Goal: Complete application form

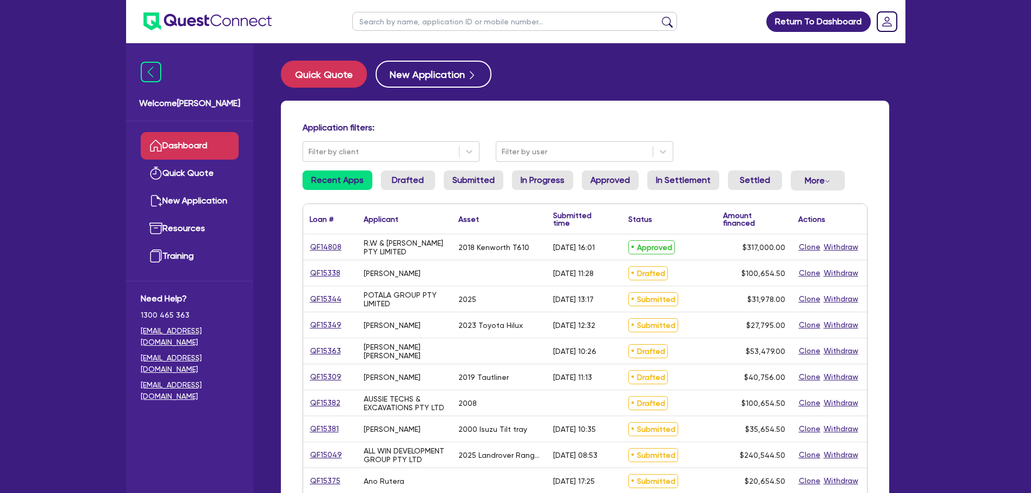
click at [393, 16] on input "text" at bounding box center [514, 21] width 325 height 19
type input "amber"
click at [659, 16] on button "submit" at bounding box center [667, 23] width 17 height 15
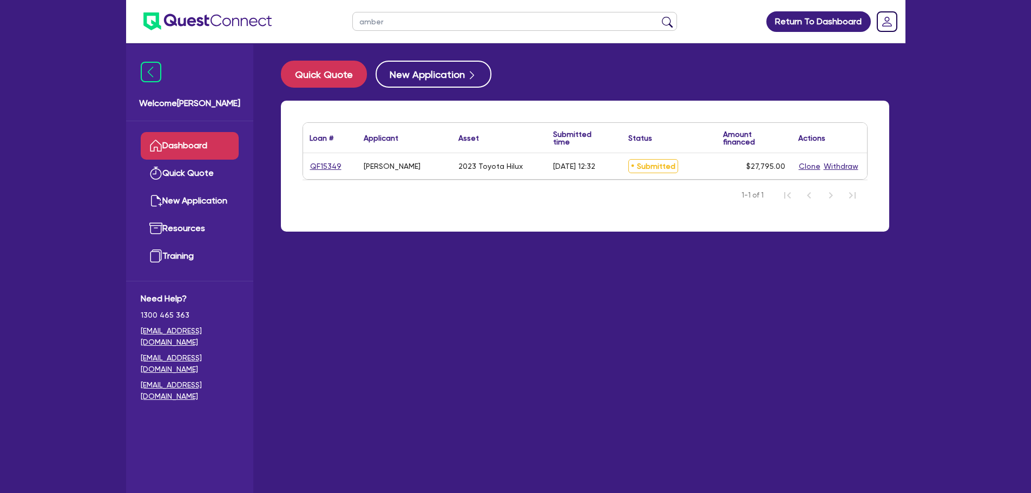
click at [305, 169] on div "QF15349" at bounding box center [330, 166] width 54 height 26
click at [318, 167] on link "QF15349" at bounding box center [326, 166] width 32 height 12
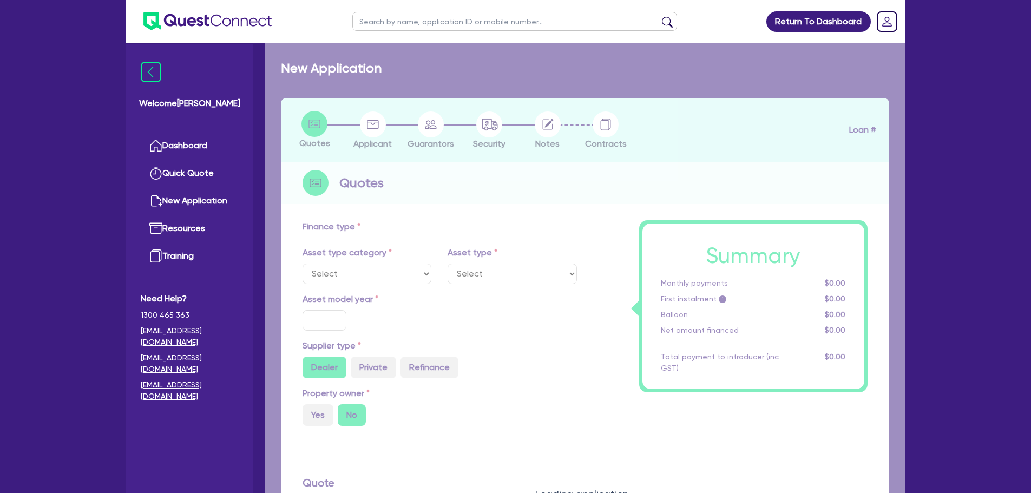
select select "CARS_AND_LIGHT_TRUCKS"
type input "2023"
type input "30,000"
type input "3,000"
type input "8"
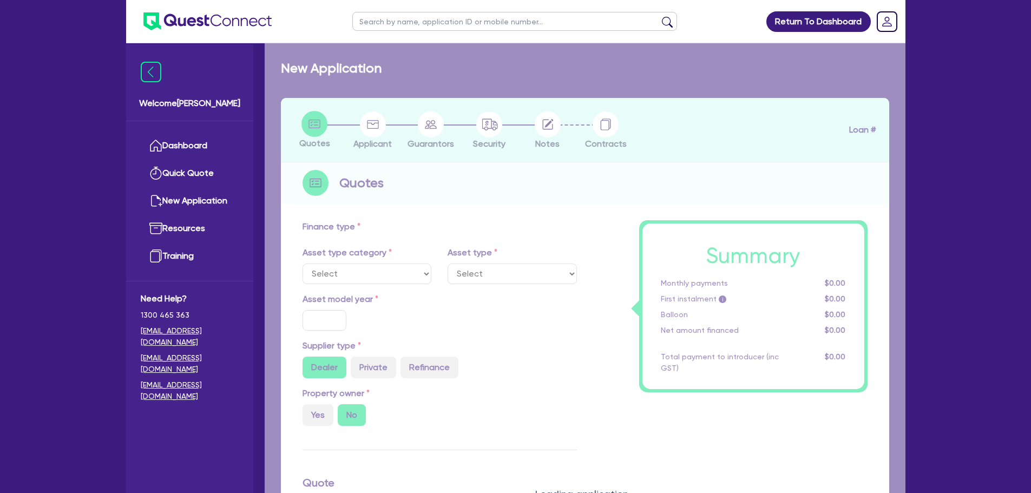
type input "2,223.6"
type input "12.45"
type input "495.45"
type input "227.27"
select select "PASSENGER_VEHICLES"
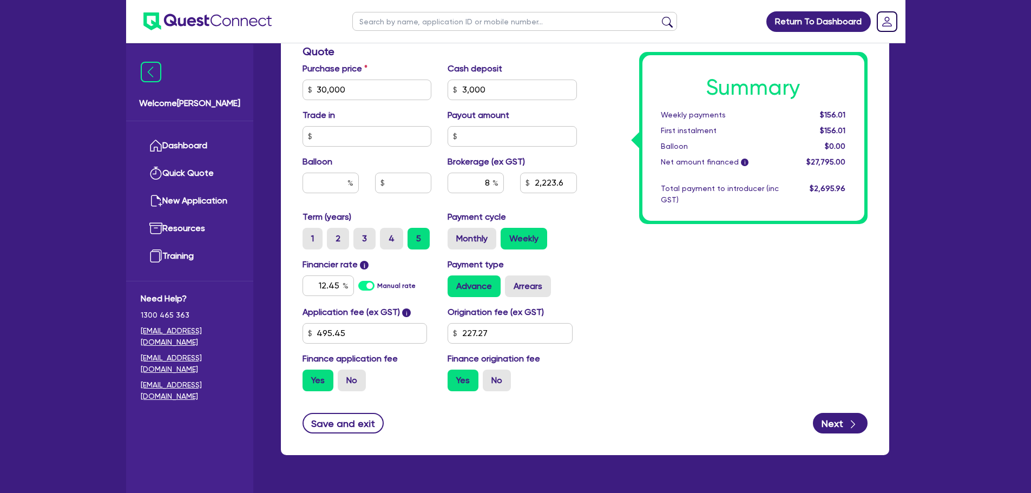
scroll to position [465, 0]
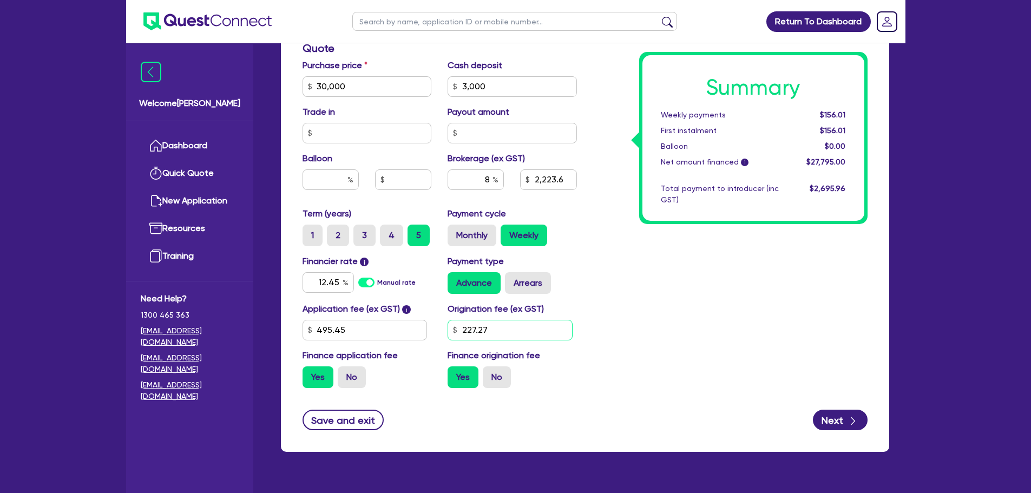
click at [501, 333] on input "227.27" at bounding box center [509, 330] width 125 height 21
type input "2"
type input "900"
type input "30,000"
type input "3,000"
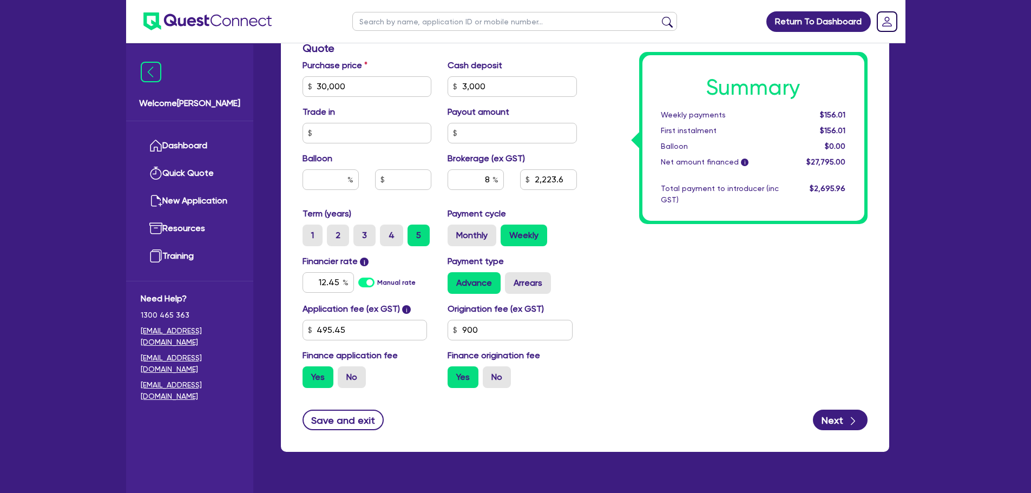
type input "2,223.6"
click at [621, 344] on div "Summary Weekly payments $156.01 First instalment $156.01 Balloon $0.00 Net amou…" at bounding box center [730, 80] width 291 height 633
type input "30,000"
type input "3,000"
type input "2,282.8"
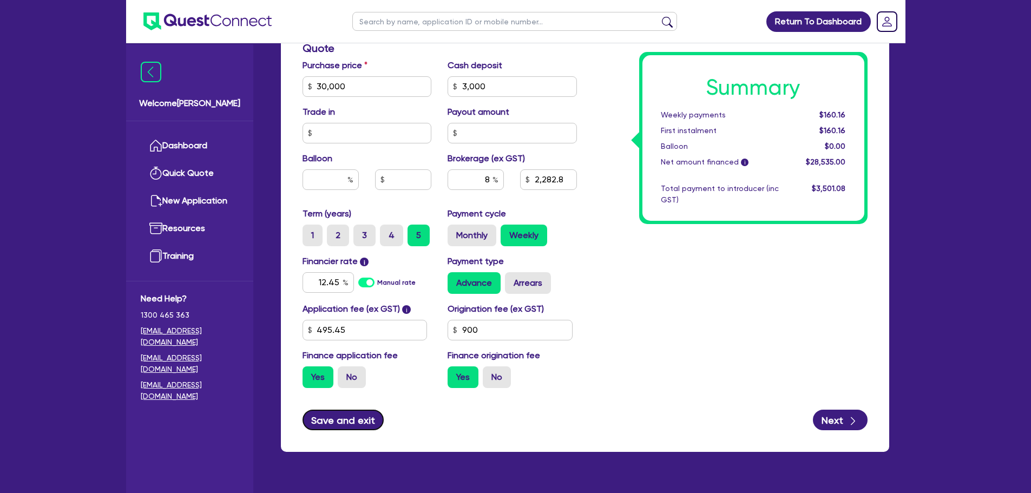
click at [320, 424] on button "Save and exit" at bounding box center [343, 420] width 82 height 21
type input "30,000"
type input "3,000"
type input "2,282.8"
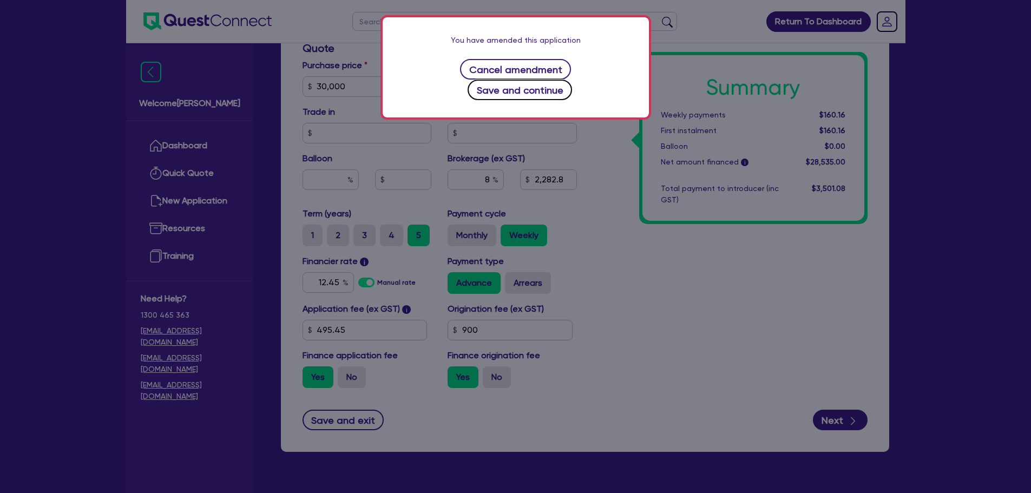
click at [567, 80] on button "Save and continue" at bounding box center [520, 90] width 104 height 21
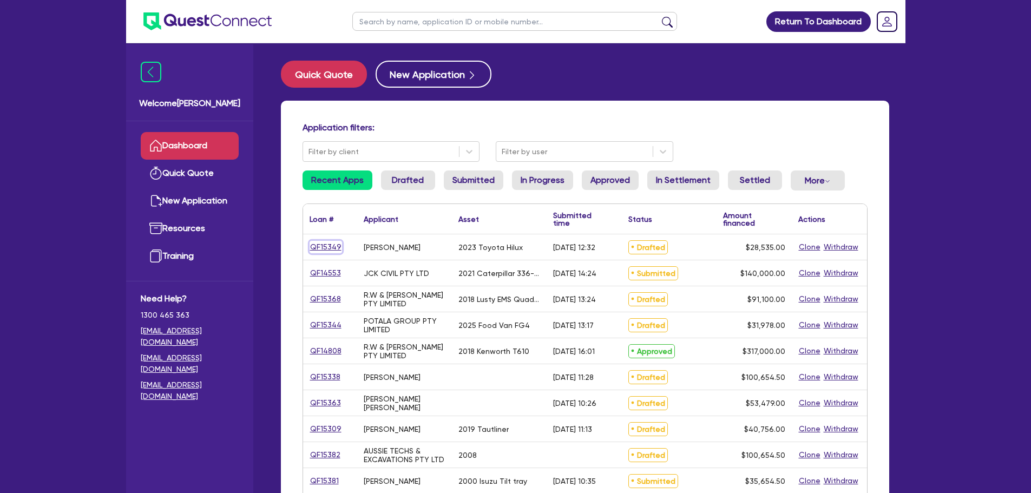
click at [327, 242] on link "QF15349" at bounding box center [326, 247] width 32 height 12
select select "CARS_AND_LIGHT_TRUCKS"
select select "PASSENGER_VEHICLES"
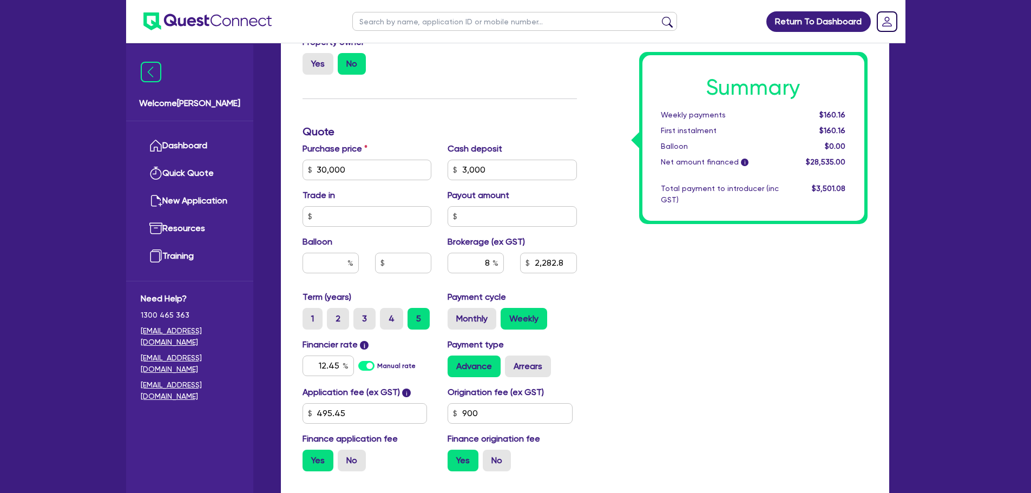
scroll to position [490, 0]
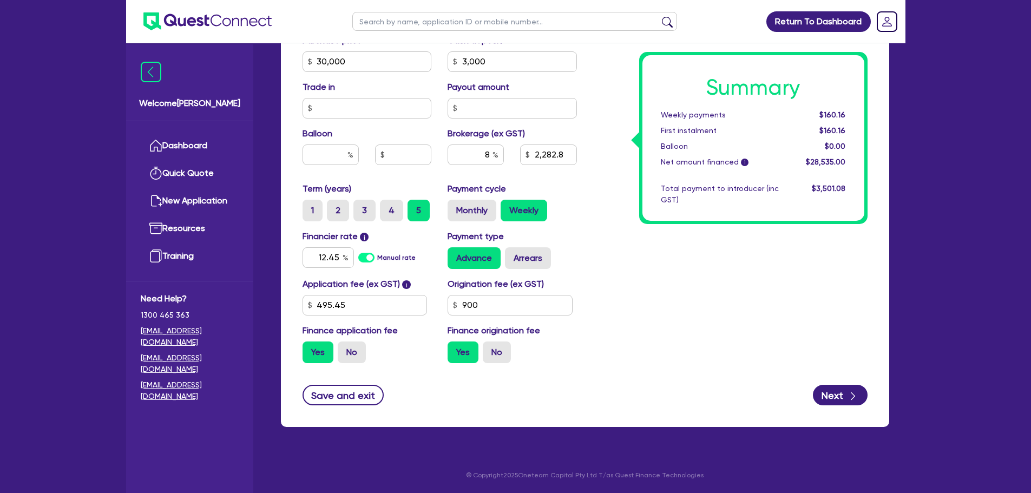
click at [630, 331] on div "Summary Weekly payments $160.16 First instalment $160.16 Balloon $0.00 Net amou…" at bounding box center [730, 55] width 291 height 633
click at [844, 399] on button "Next" at bounding box center [840, 395] width 55 height 21
type input "30,000"
type input "3,000"
type input "2,282.8"
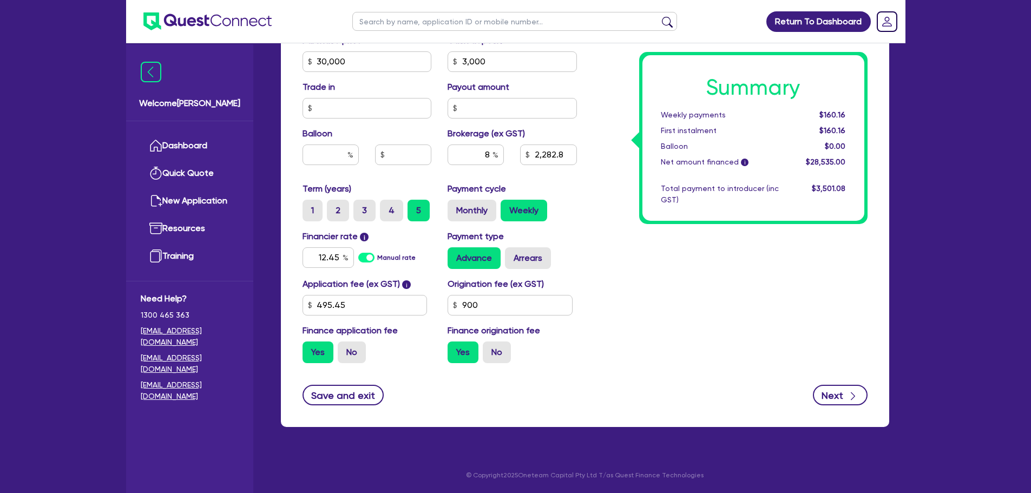
select select "SOLE_TRADER"
select select "ADMINISTRATIVE_SUPPORT"
select select "DOMESTIC_COMMERCIAL_CLEANING"
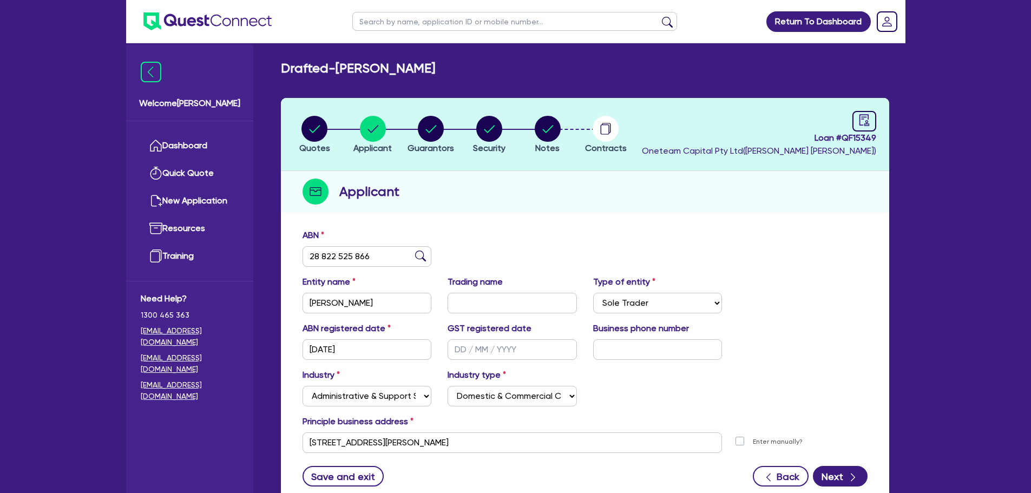
scroll to position [81, 0]
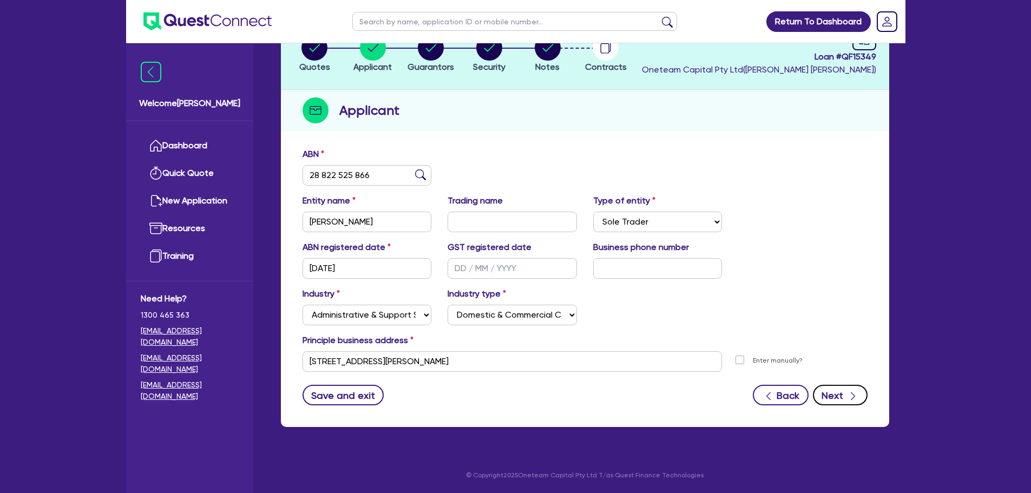
click at [843, 404] on button "Next" at bounding box center [840, 395] width 55 height 21
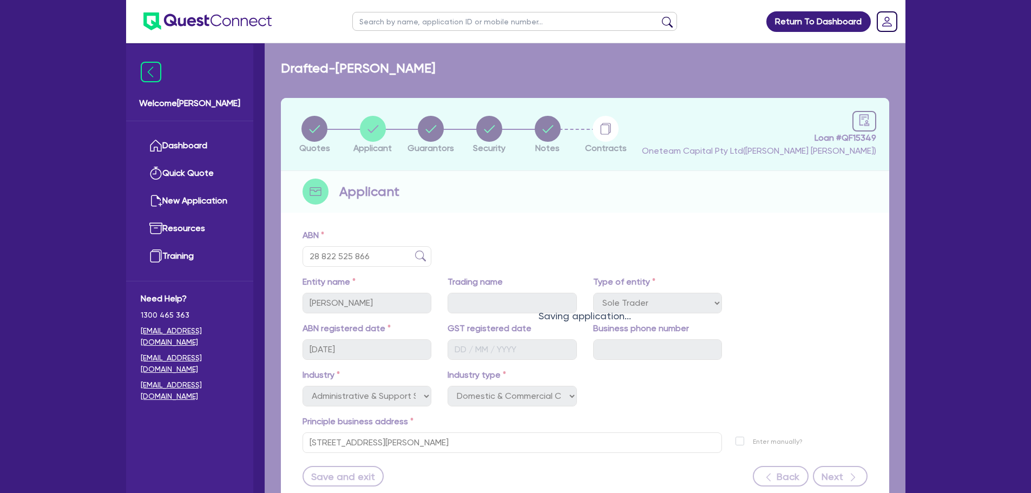
select select "MISS"
select select "[GEOGRAPHIC_DATA]"
select select "SINGLE"
select select "VEHICLE"
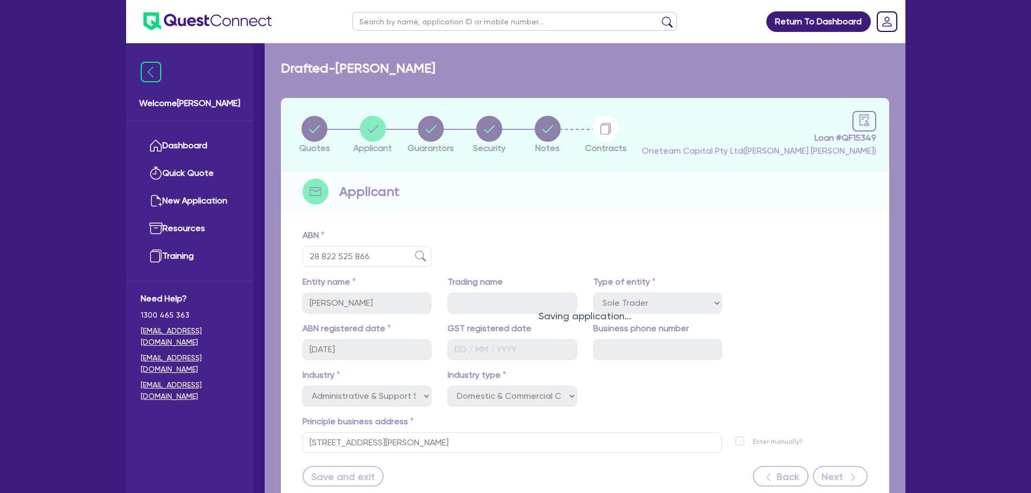
select select "CASH"
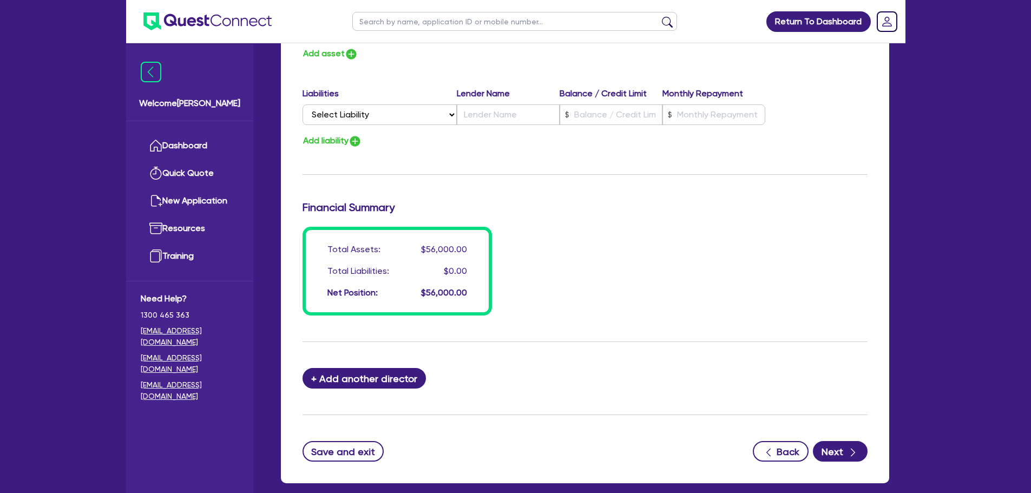
scroll to position [820, 0]
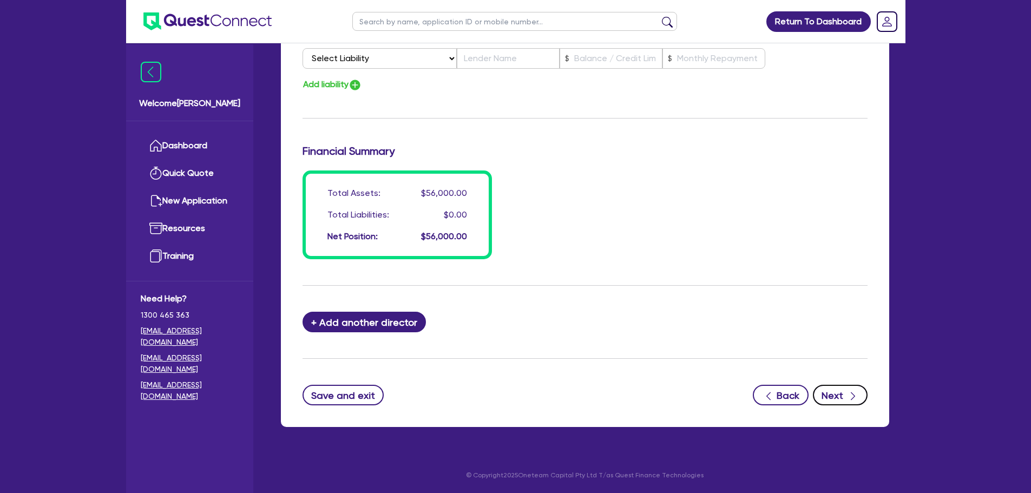
click at [822, 394] on button "Next" at bounding box center [840, 395] width 55 height 21
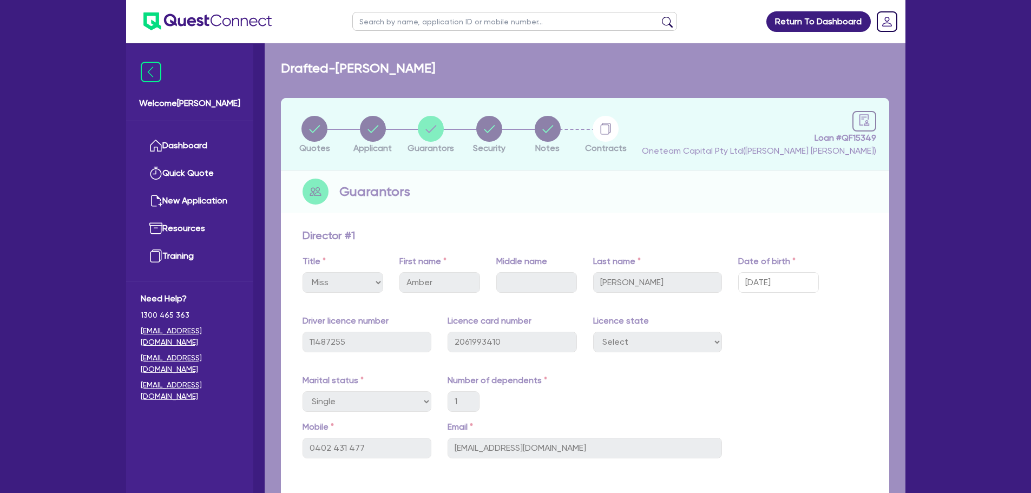
select select "CARS_AND_LIGHT_TRUCKS"
select select "PASSENGER_VEHICLES"
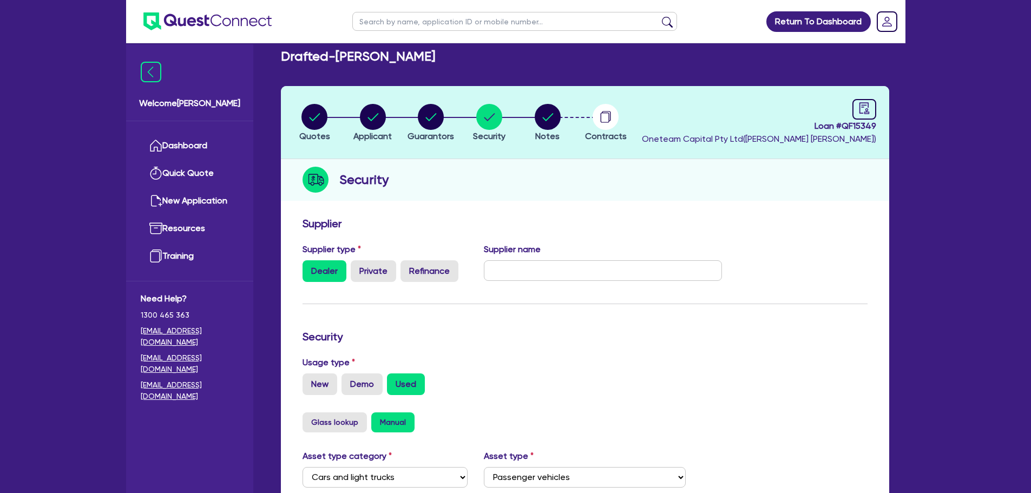
scroll to position [340, 0]
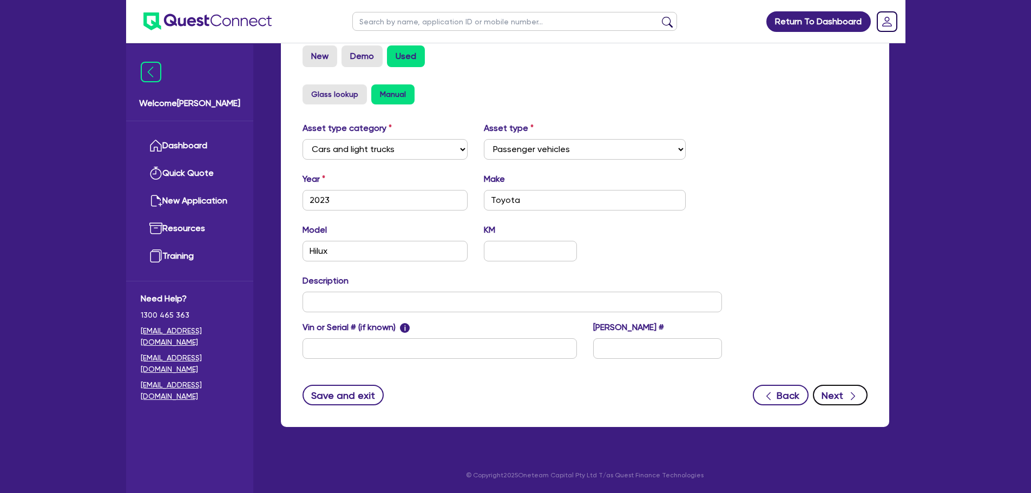
click at [840, 398] on button "Next" at bounding box center [840, 395] width 55 height 21
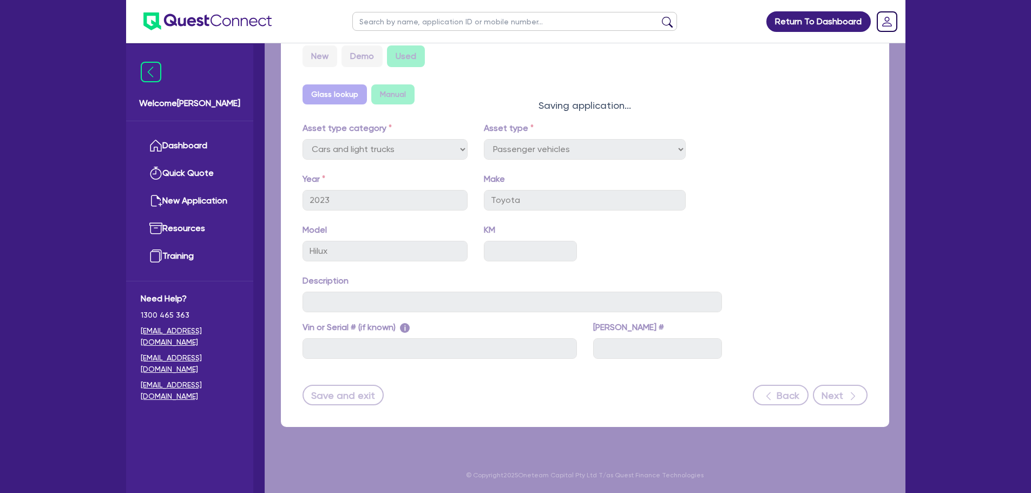
select select "Other"
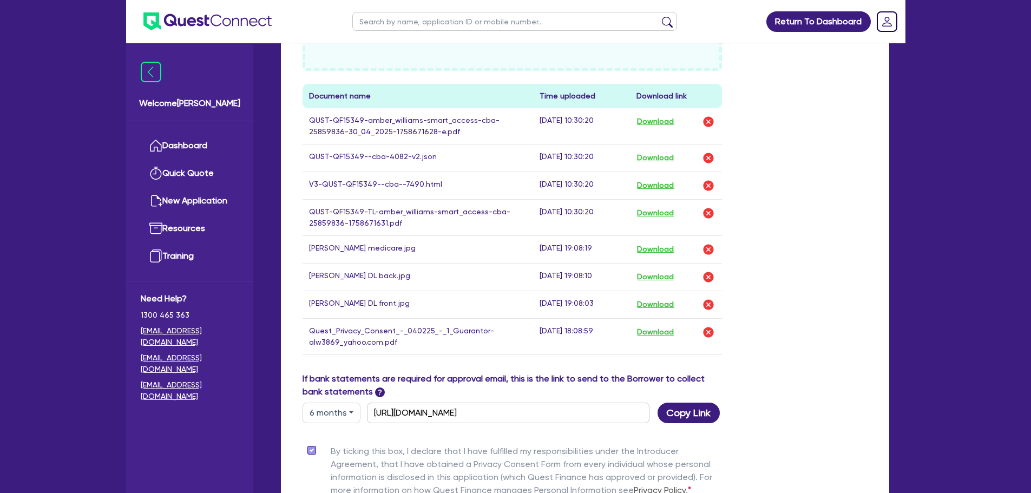
scroll to position [758, 0]
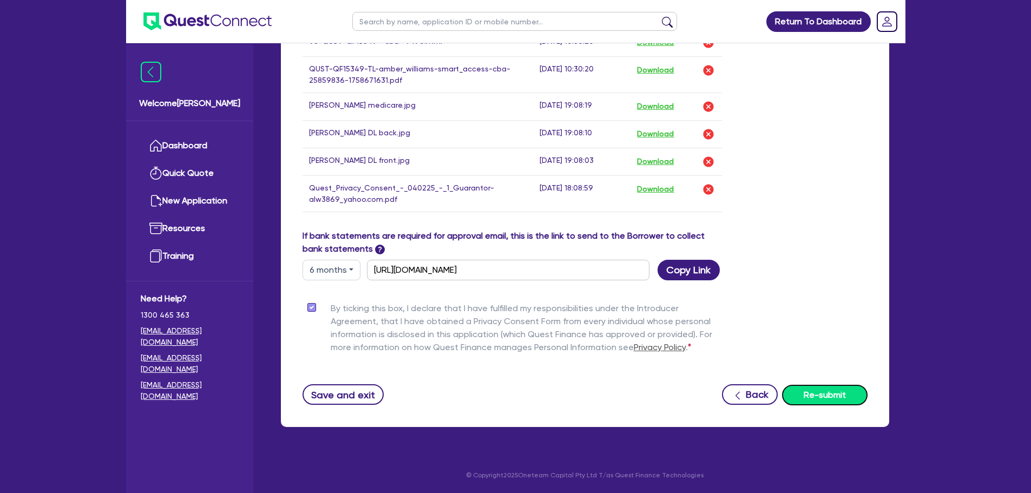
click at [812, 396] on button "Re-submit" at bounding box center [824, 395] width 85 height 21
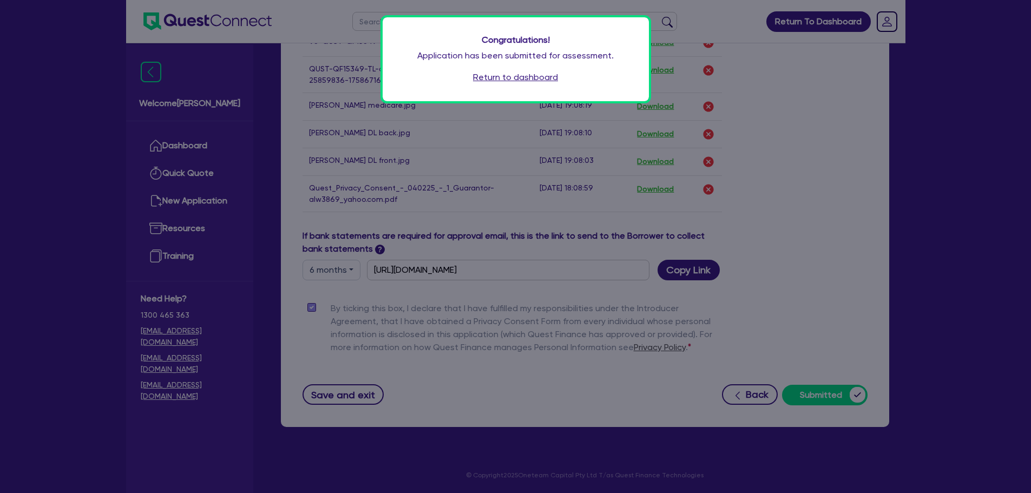
click at [482, 80] on link "Return to dashboard" at bounding box center [515, 77] width 85 height 13
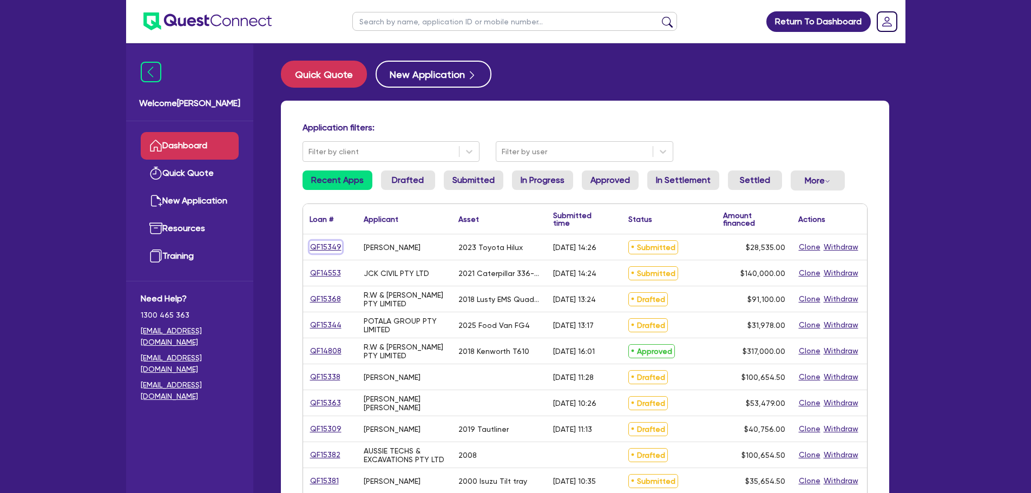
click at [328, 247] on link "QF15349" at bounding box center [326, 247] width 32 height 12
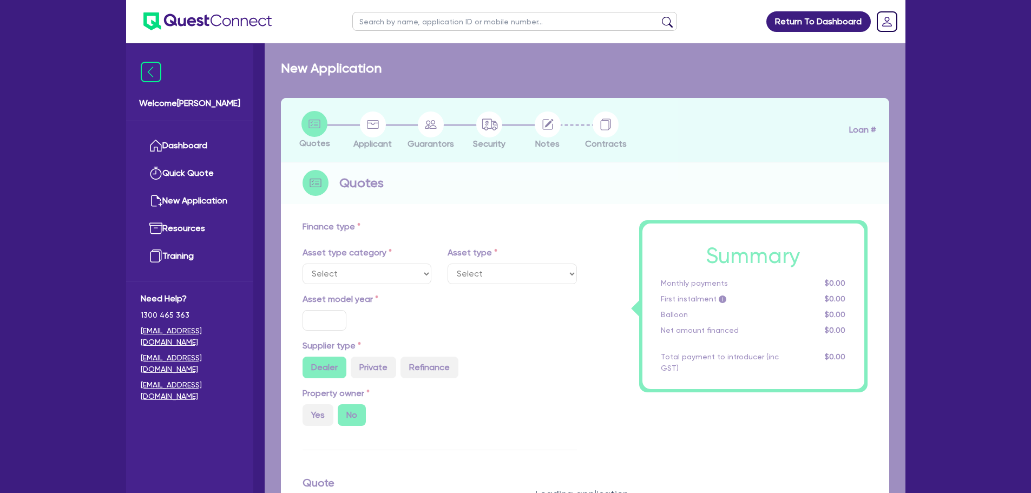
select select "CARS_AND_LIGHT_TRUCKS"
type input "2023"
type input "30,000"
type input "3,000"
type input "8"
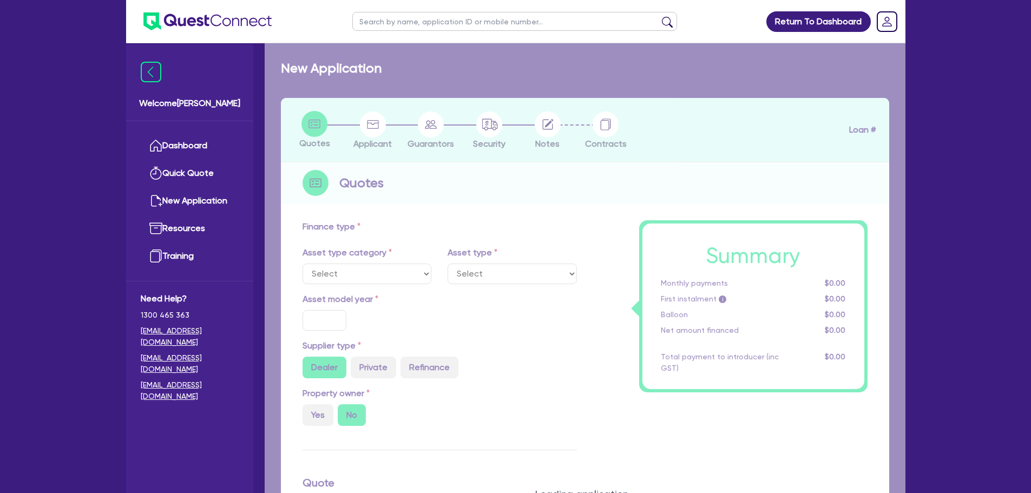
type input "2,282.8"
type input "12.45"
type input "495.45"
type input "900"
select select "PASSENGER_VEHICLES"
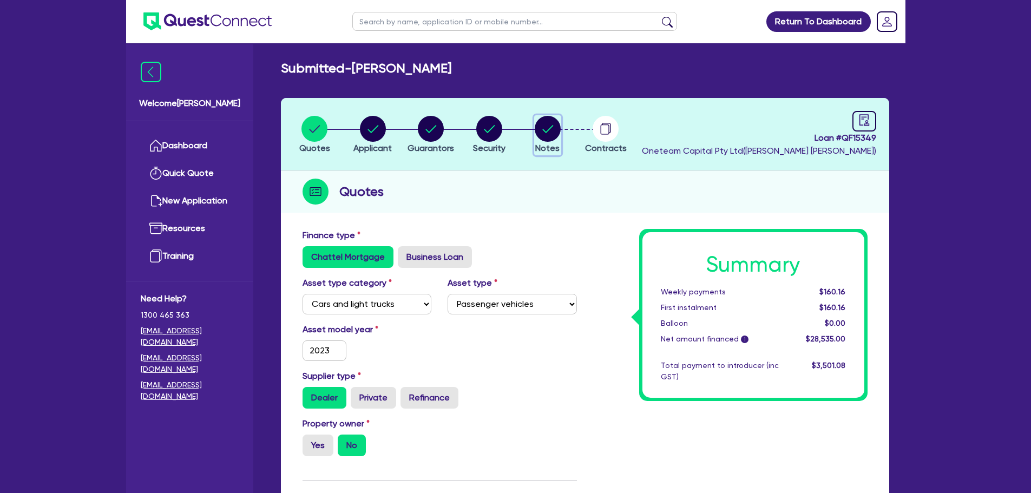
drag, startPoint x: 542, startPoint y: 127, endPoint x: 584, endPoint y: 269, distance: 148.6
click at [546, 130] on circle "button" at bounding box center [548, 129] width 26 height 26
select select "Other"
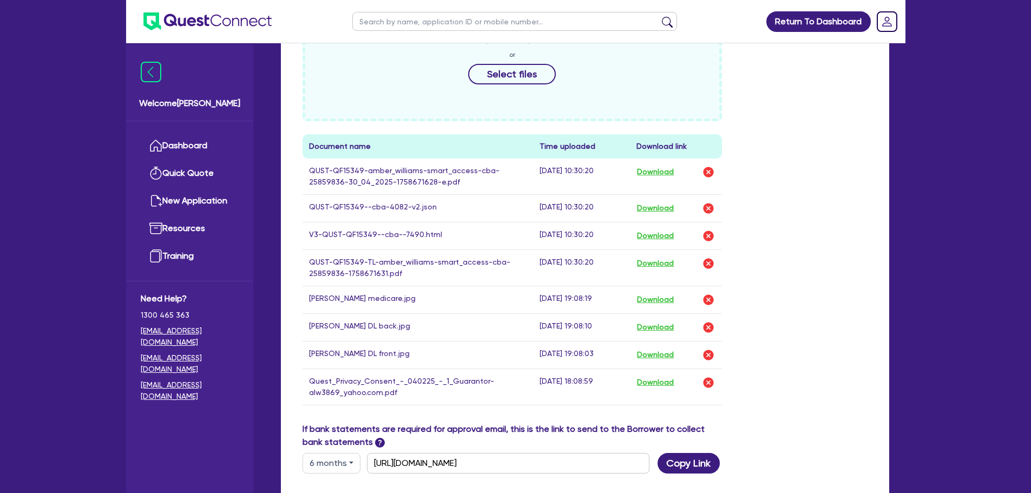
scroll to position [565, 0]
click at [673, 235] on button "Download" at bounding box center [655, 235] width 38 height 14
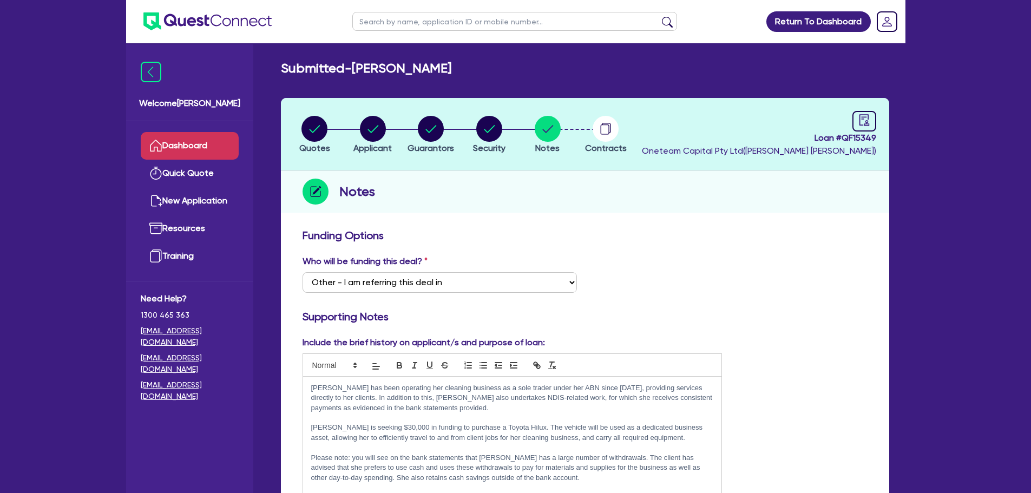
click at [194, 134] on link "Dashboard" at bounding box center [190, 146] width 98 height 28
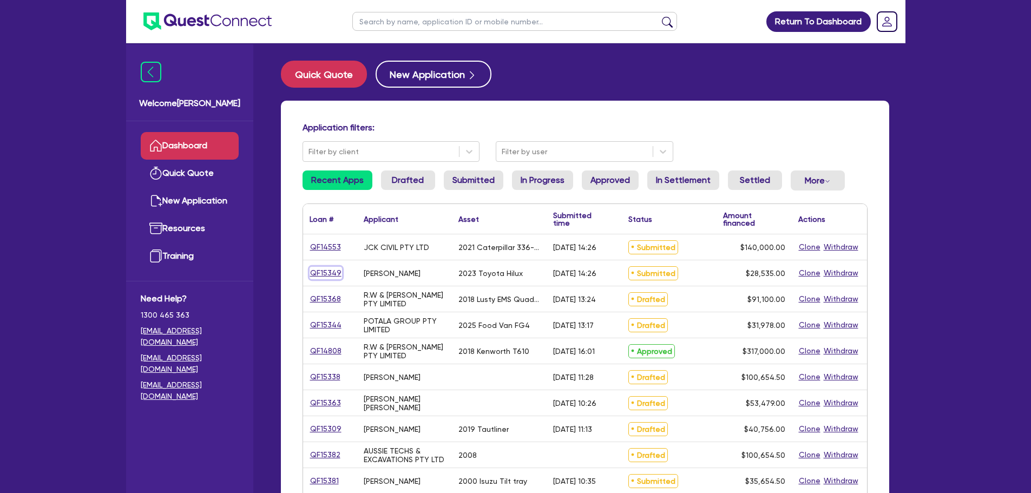
click at [323, 269] on link "QF15349" at bounding box center [326, 273] width 32 height 12
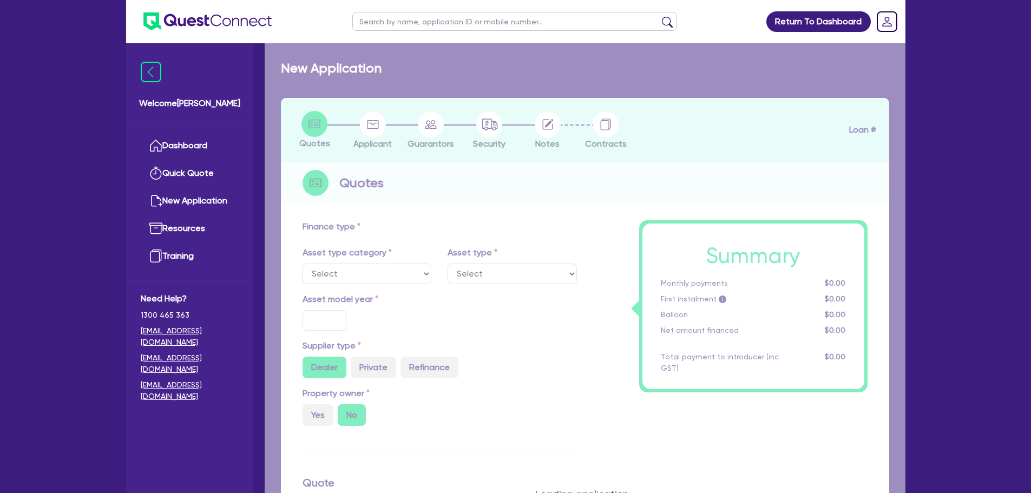
select select "CARS_AND_LIGHT_TRUCKS"
type input "2023"
type input "30,000"
type input "3,000"
type input "8"
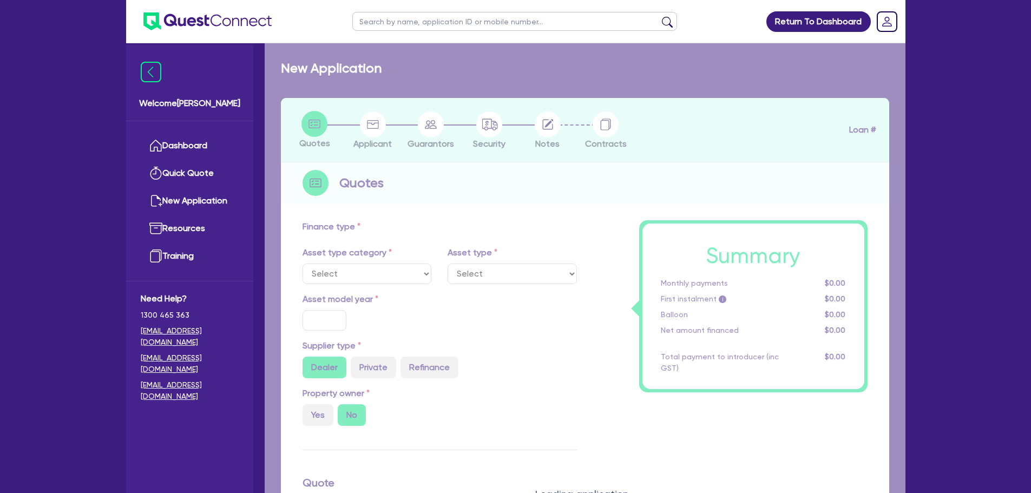
type input "2,282.8"
type input "12.45"
type input "495.45"
type input "900"
select select "PASSENGER_VEHICLES"
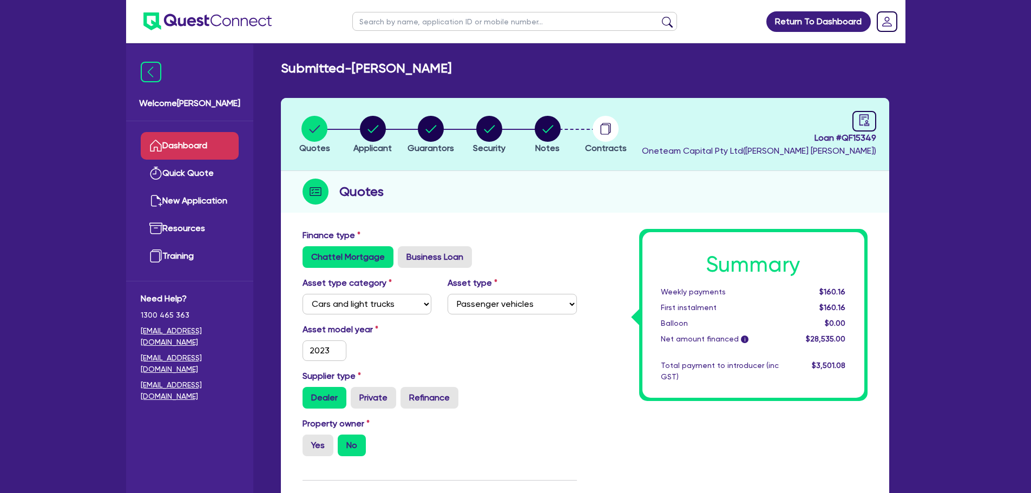
click at [205, 153] on link "Dashboard" at bounding box center [190, 146] width 98 height 28
